Goal: Transaction & Acquisition: Subscribe to service/newsletter

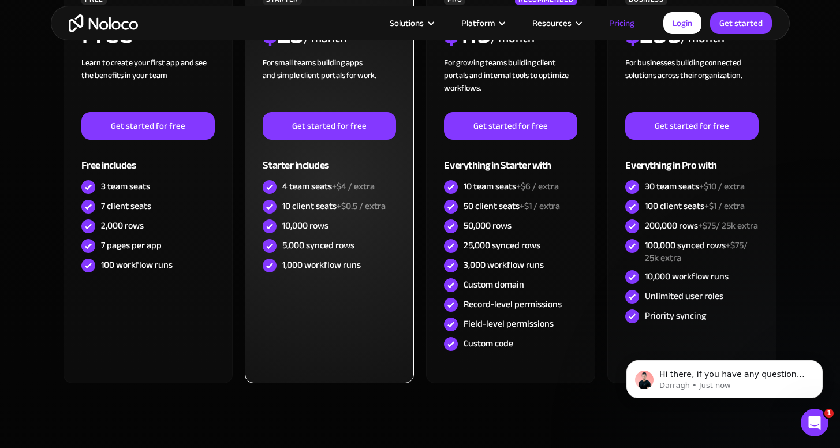
scroll to position [399, 0]
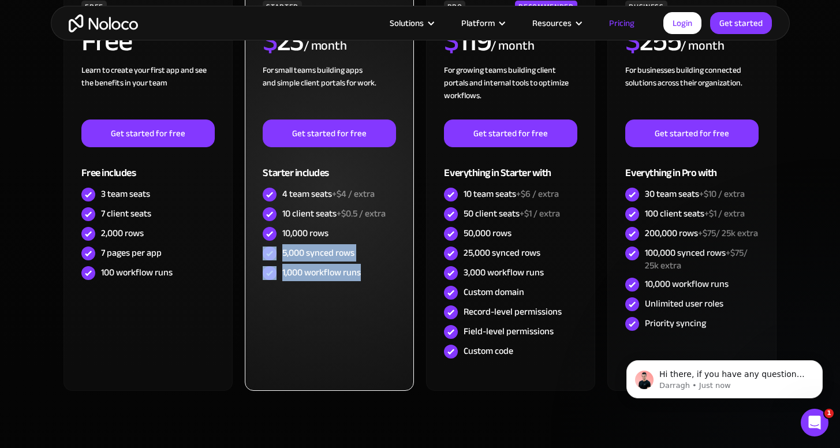
drag, startPoint x: 363, startPoint y: 274, endPoint x: 276, endPoint y: 253, distance: 89.0
click at [276, 253] on div "STARTER $ 23 / month For small teams building apps and simple client portals fo…" at bounding box center [329, 142] width 133 height 282
copy div "5,000 synced rows 1,000 workflow runs"
click at [328, 320] on div "STARTER $ 23 / month For small teams building apps and simple client portals fo…" at bounding box center [329, 188] width 169 height 405
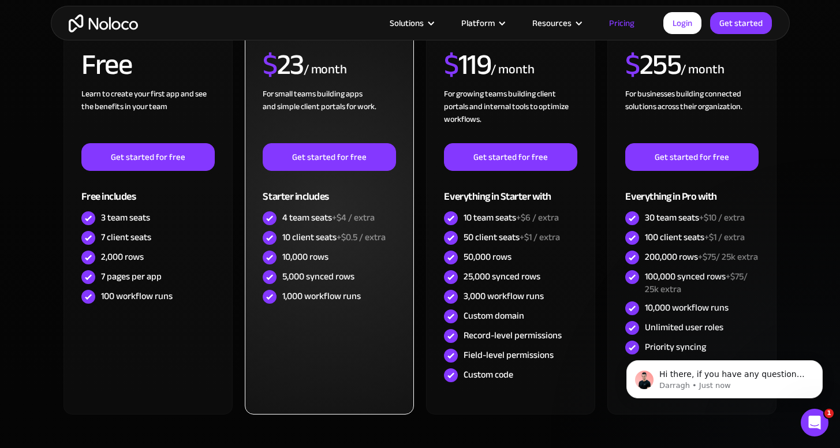
scroll to position [372, 0]
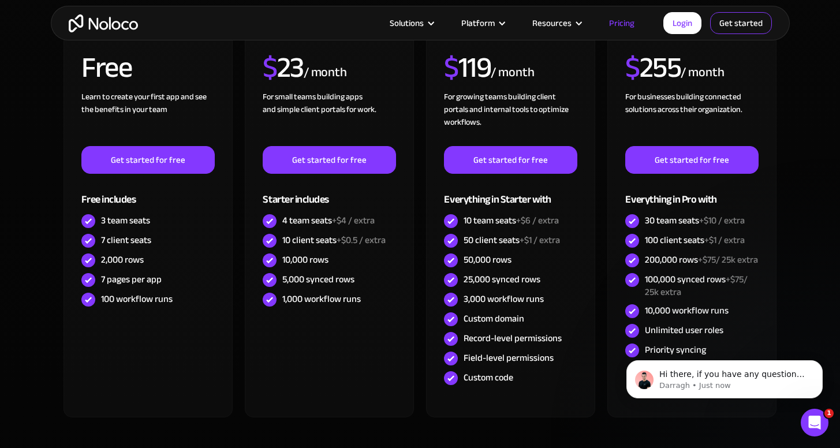
click at [0, 0] on link "Get started" at bounding box center [0, 0] width 0 height 0
